Goal: Check status: Check status

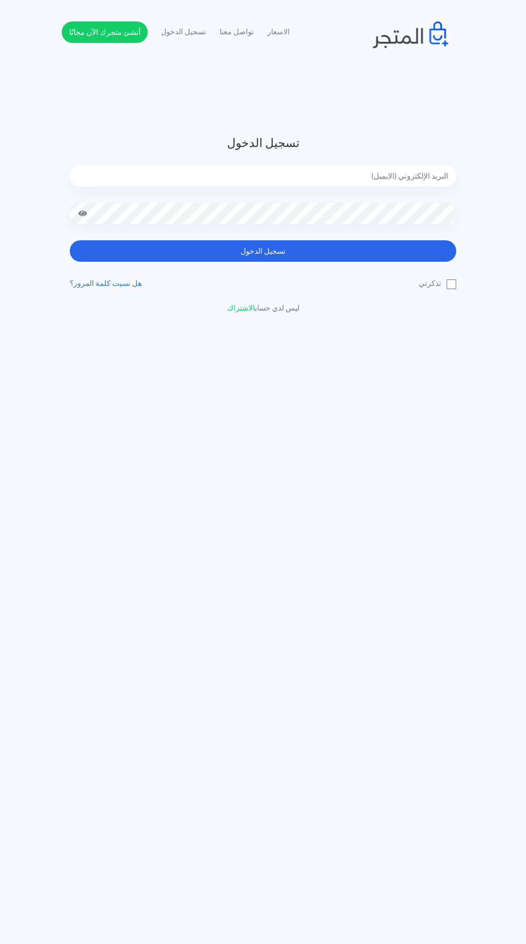
click at [166, 180] on input "email" at bounding box center [263, 175] width 386 height 21
type input "[EMAIL_ADDRESS][DOMAIN_NAME]"
click at [70, 240] on button "تسجيل الدخول" at bounding box center [263, 250] width 386 height 21
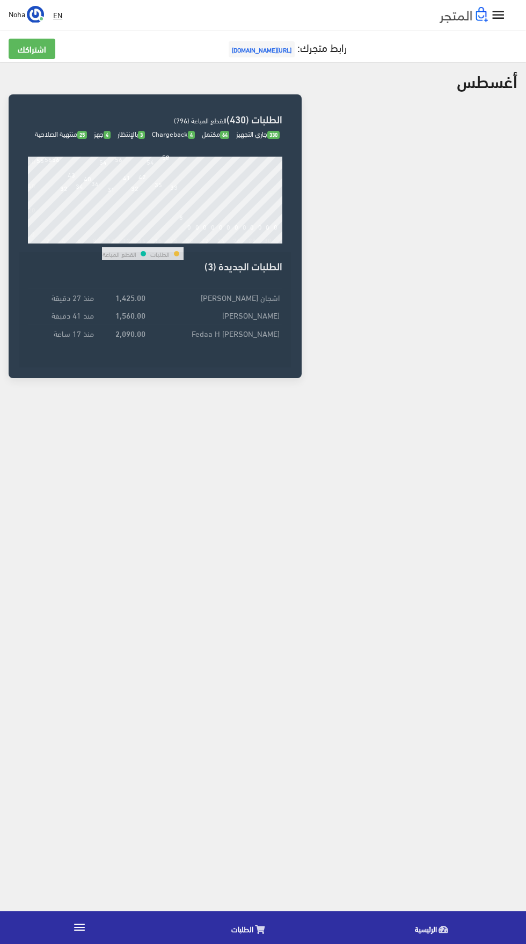
click at [228, 930] on link "الطلبات" at bounding box center [250, 927] width 183 height 27
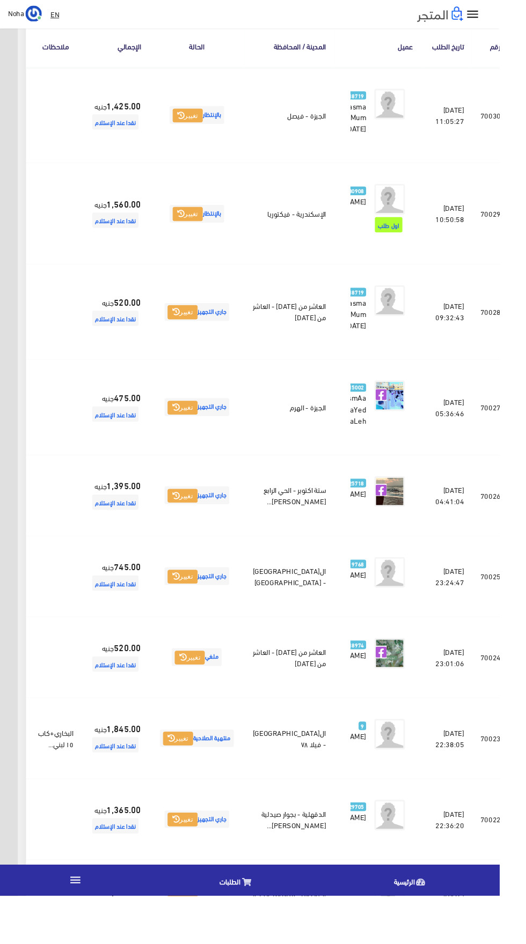
scroll to position [0, -28]
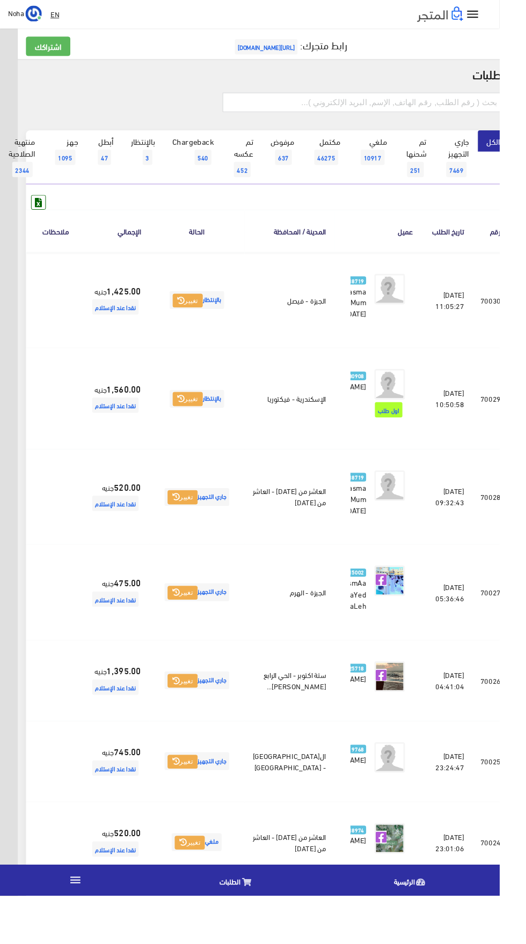
click at [14, 425] on icon at bounding box center [9, 420] width 10 height 9
click at [14, 321] on icon at bounding box center [9, 317] width 10 height 9
